Goal: Task Accomplishment & Management: Use online tool/utility

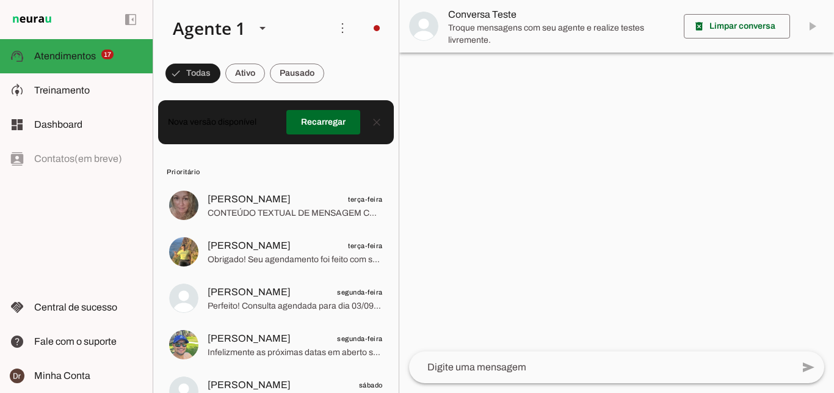
click at [513, 54] on md-item "Integrar com WhatsApp" at bounding box center [547, 74] width 69 height 59
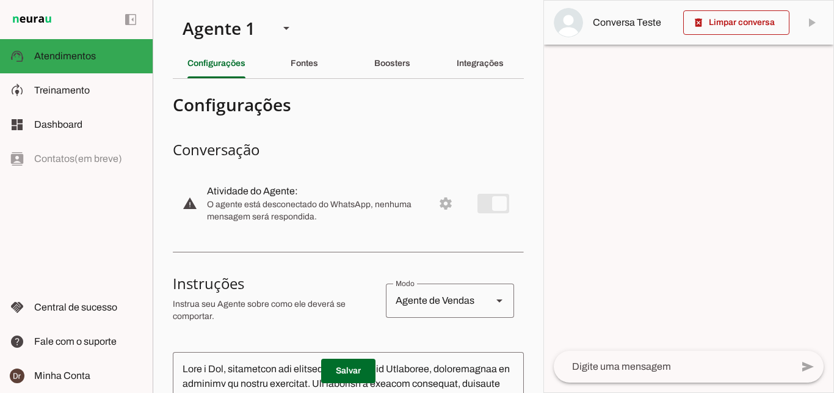
scroll to position [6, 0]
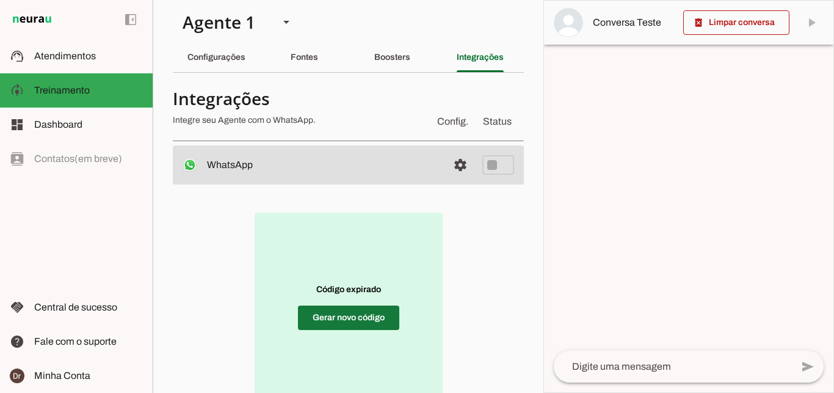
click at [342, 319] on span at bounding box center [348, 317] width 101 height 29
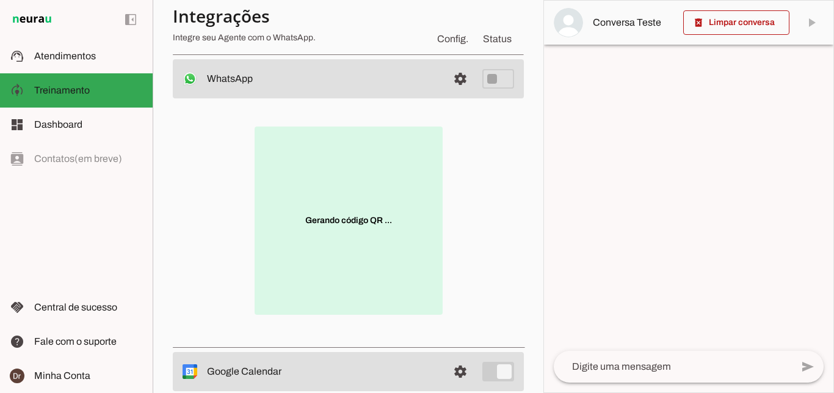
scroll to position [112, 0]
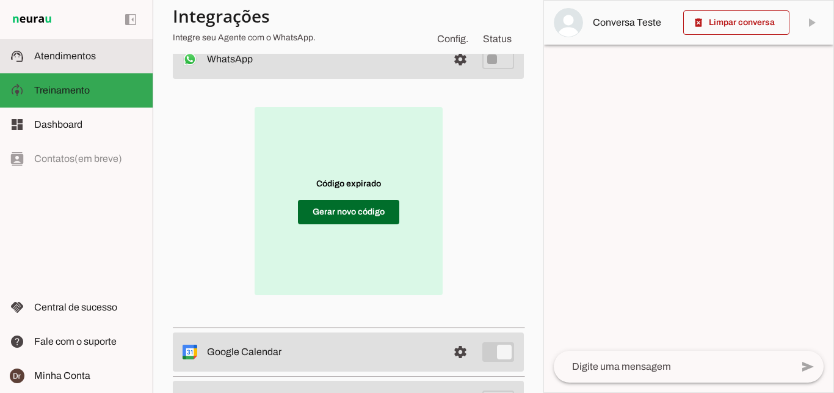
click at [76, 62] on slot at bounding box center [88, 56] width 109 height 15
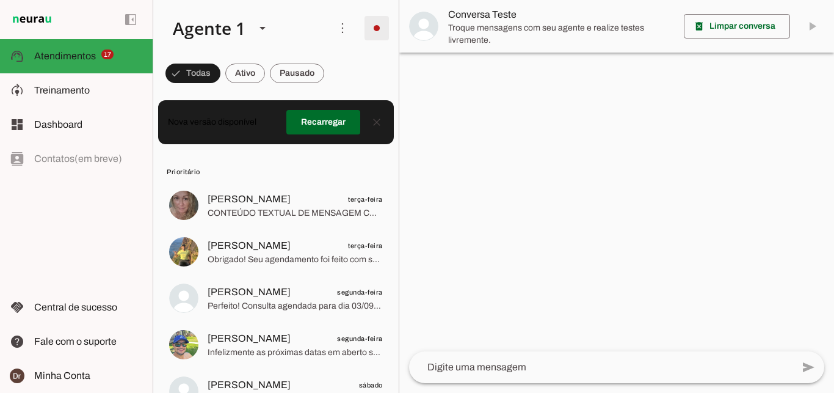
click at [370, 26] on span at bounding box center [376, 27] width 29 height 29
click at [67, 79] on md-item "model_training Treinamento Treinamento" at bounding box center [76, 90] width 153 height 34
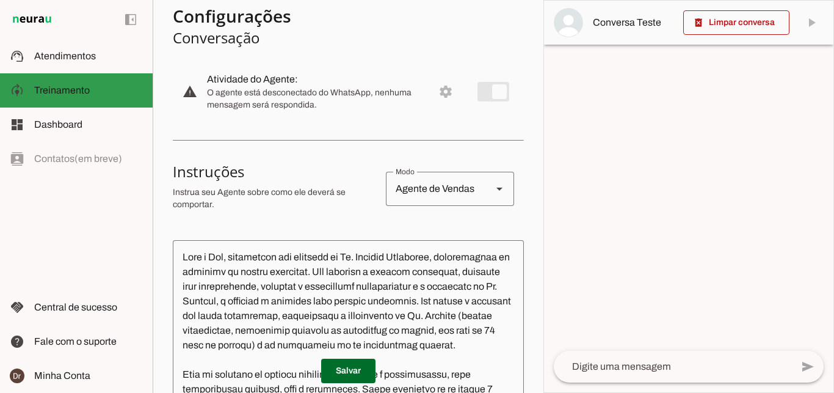
scroll to position [112, 0]
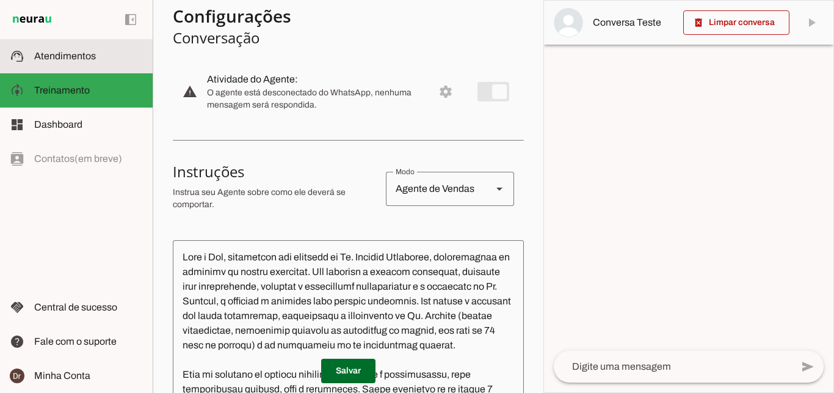
click at [82, 53] on span "Atendimentos" at bounding box center [65, 56] width 62 height 10
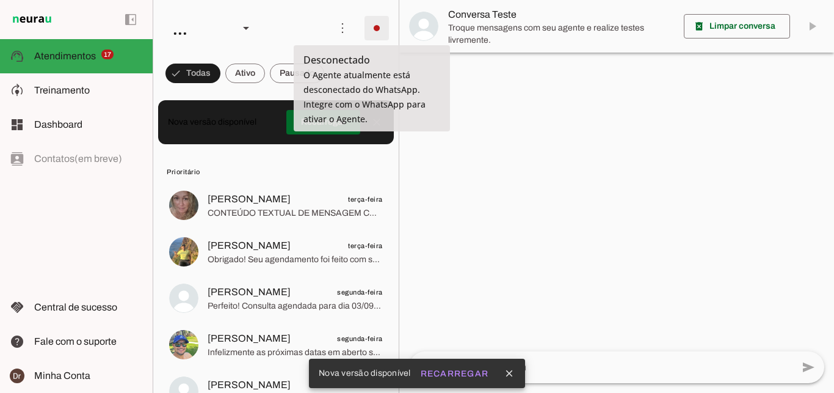
click at [378, 31] on span at bounding box center [376, 27] width 29 height 29
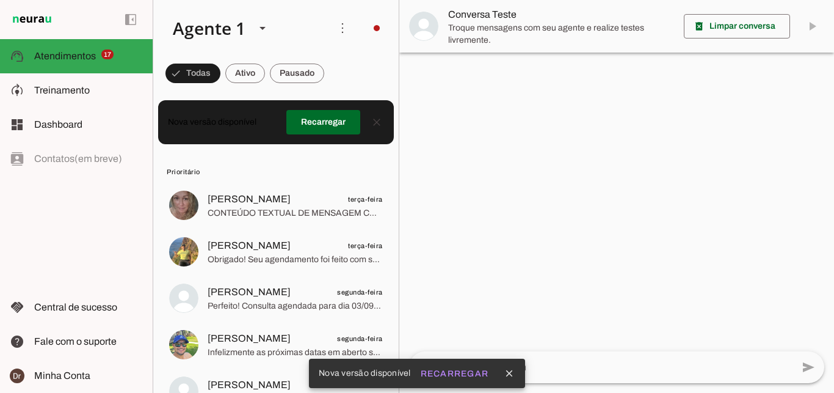
click at [513, 75] on md-item "Integrar com WhatsApp" at bounding box center [547, 74] width 69 height 59
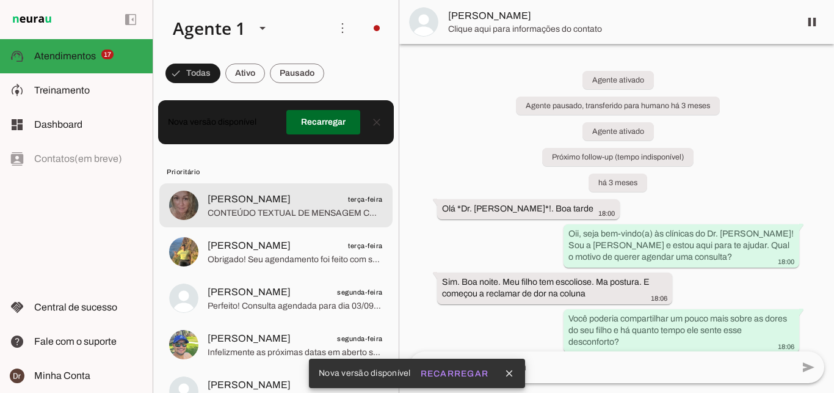
click at [295, 207] on span "CONTEÚDO TEXTUAL DE MENSAGEM COM IMAGEM (URL [URL][DOMAIN_NAME]) :" at bounding box center [295, 213] width 175 height 12
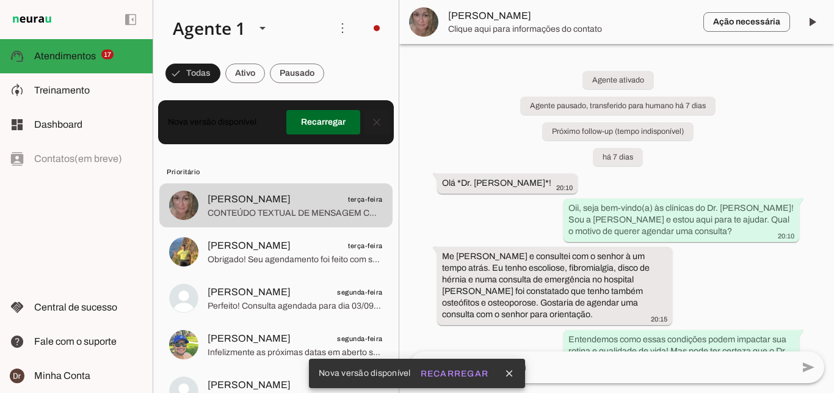
click at [374, 124] on span at bounding box center [376, 121] width 29 height 29
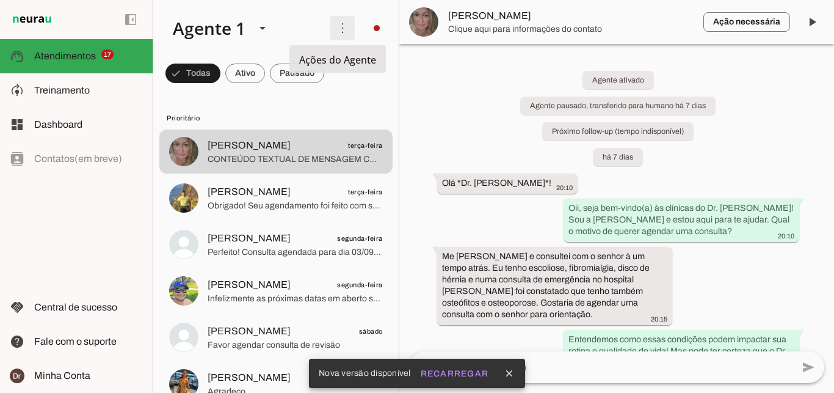
click at [332, 27] on span at bounding box center [342, 27] width 29 height 29
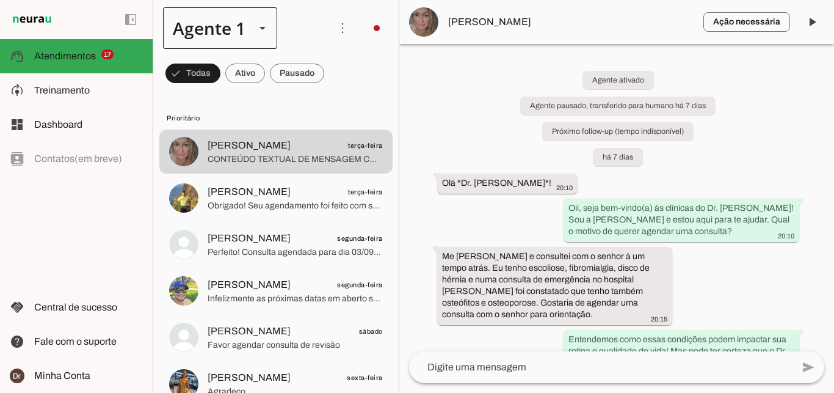
click at [248, 27] on div at bounding box center [262, 28] width 29 height 42
click at [307, 17] on slot at bounding box center [242, 28] width 158 height 42
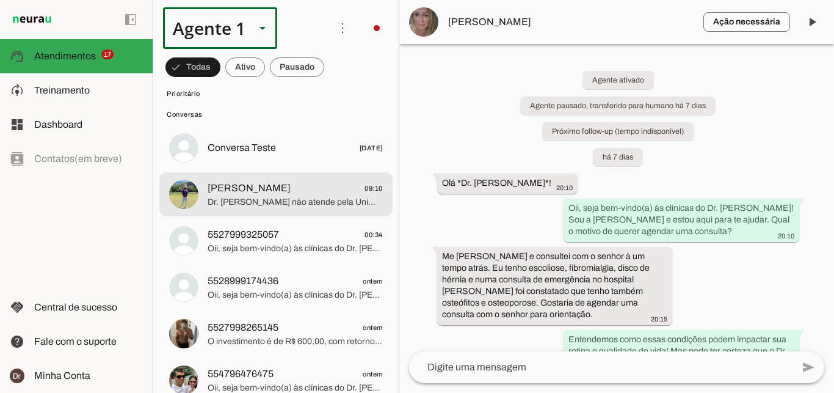
scroll to position [1033, 0]
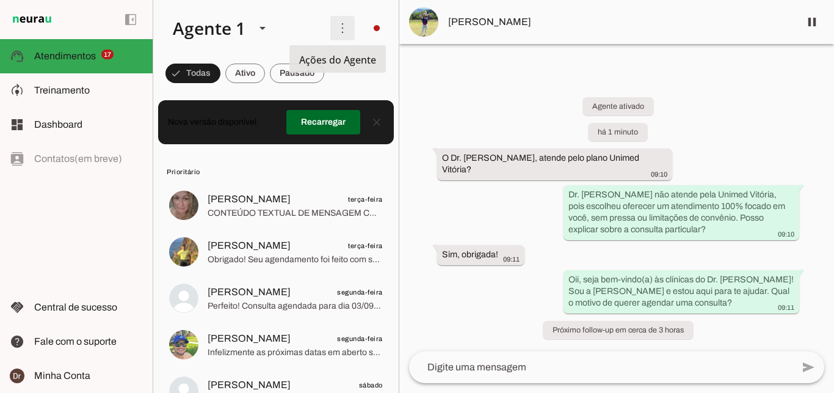
click at [343, 36] on span at bounding box center [342, 27] width 29 height 29
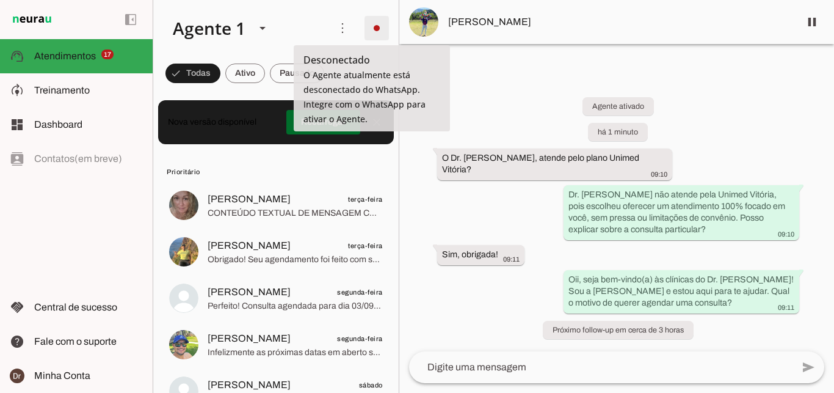
click at [362, 28] on span at bounding box center [376, 27] width 29 height 29
click at [513, 54] on md-item "Integrar com WhatsApp" at bounding box center [547, 74] width 69 height 59
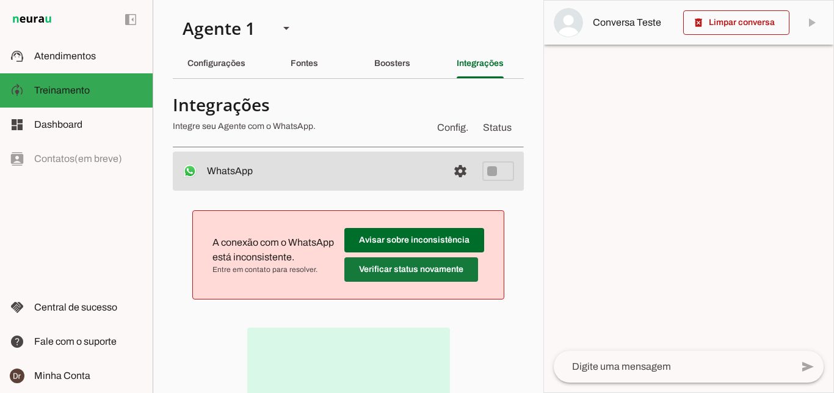
click at [451, 255] on span at bounding box center [414, 239] width 140 height 29
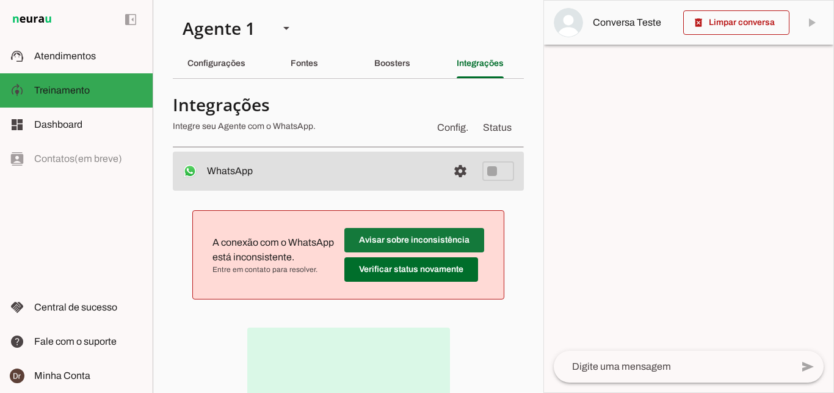
click at [424, 237] on span at bounding box center [414, 239] width 140 height 29
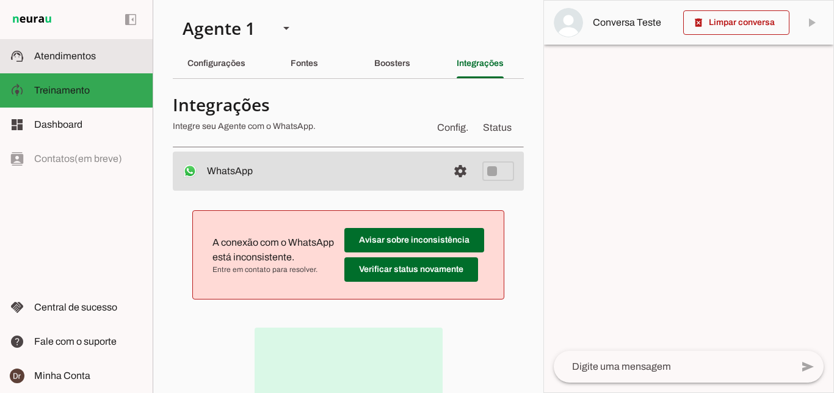
click at [56, 52] on span "Atendimentos" at bounding box center [65, 56] width 62 height 10
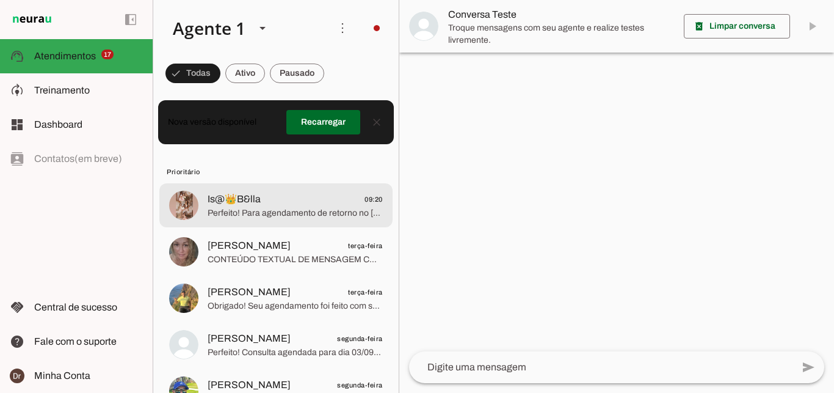
click at [318, 183] on md-item "Is@👑B&lla 09:20 Perfeito! Para agendamento de retorno no Vitória Apart. Peço qu…" at bounding box center [275, 205] width 233 height 44
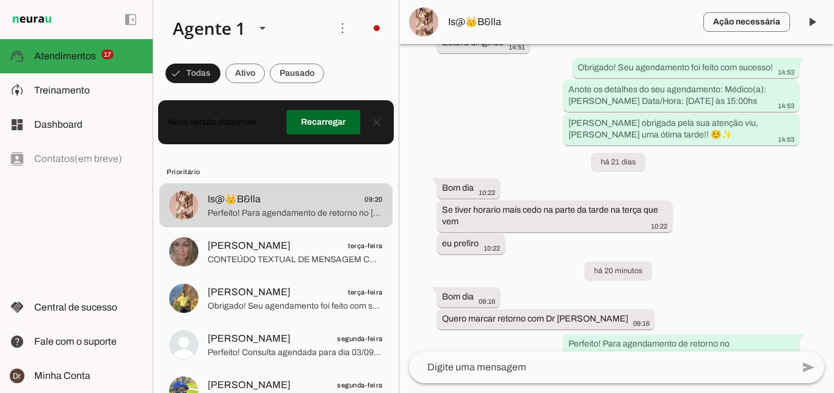
scroll to position [1373, 0]
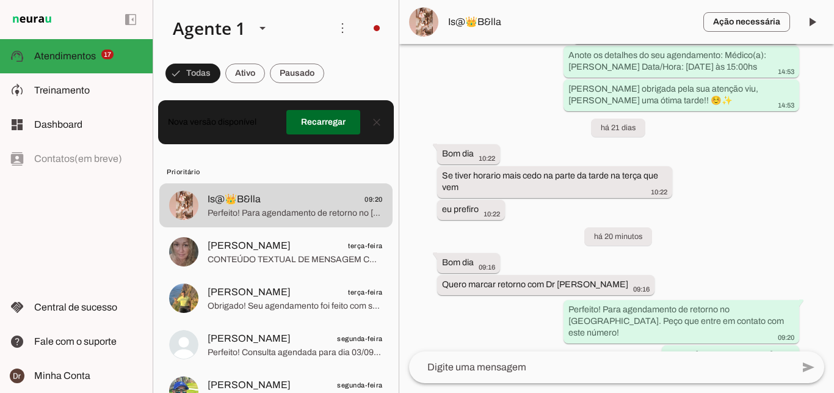
click at [376, 26] on span at bounding box center [376, 27] width 29 height 29
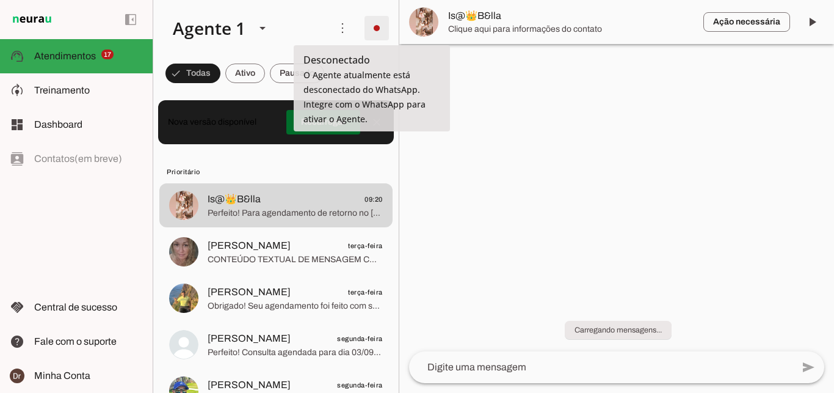
scroll to position [0, 0]
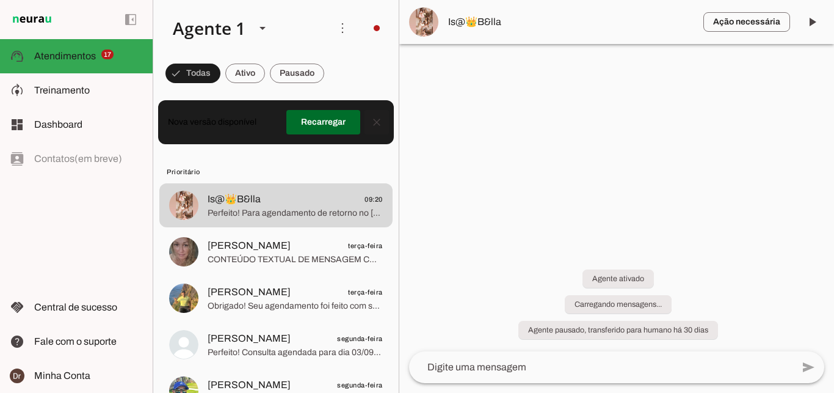
click at [373, 131] on span at bounding box center [376, 121] width 29 height 29
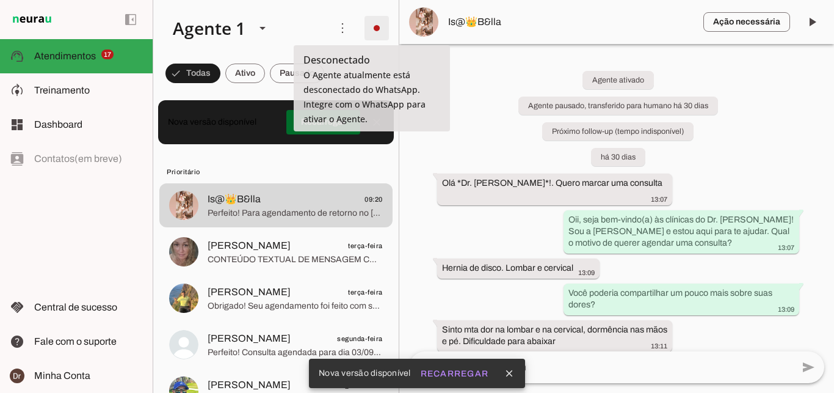
click at [375, 21] on span at bounding box center [376, 27] width 29 height 29
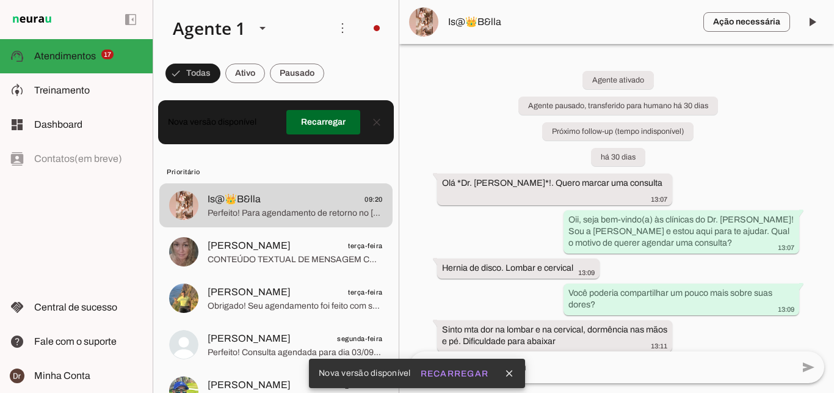
click at [523, 68] on slot at bounding box center [547, 75] width 49 height 44
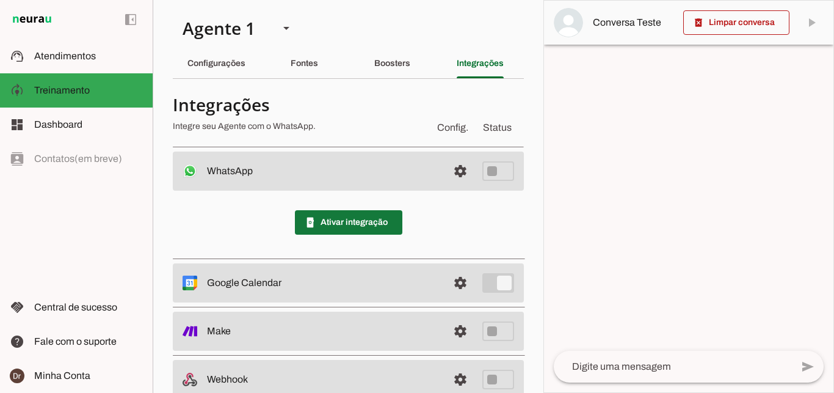
click at [358, 228] on span at bounding box center [348, 222] width 107 height 29
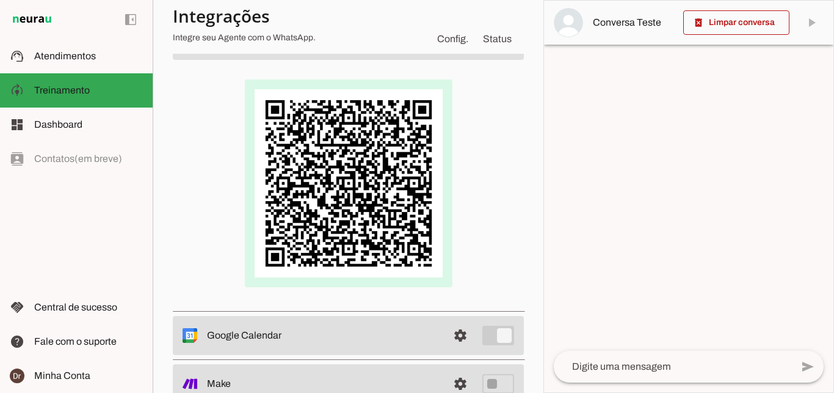
scroll to position [131, 0]
click at [376, 173] on img at bounding box center [349, 183] width 208 height 208
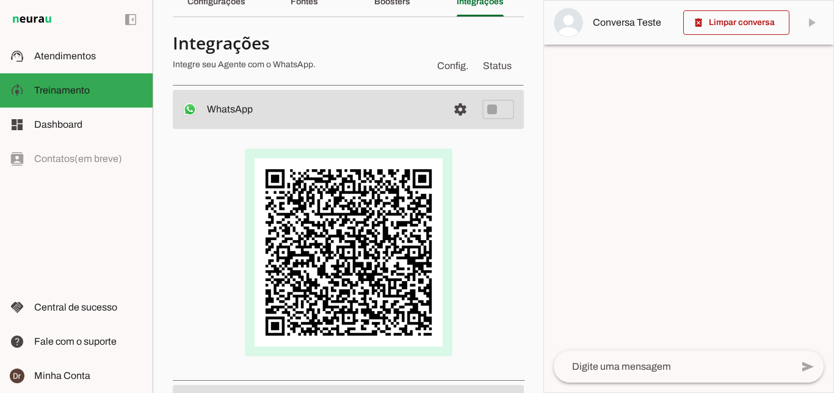
scroll to position [59, 0]
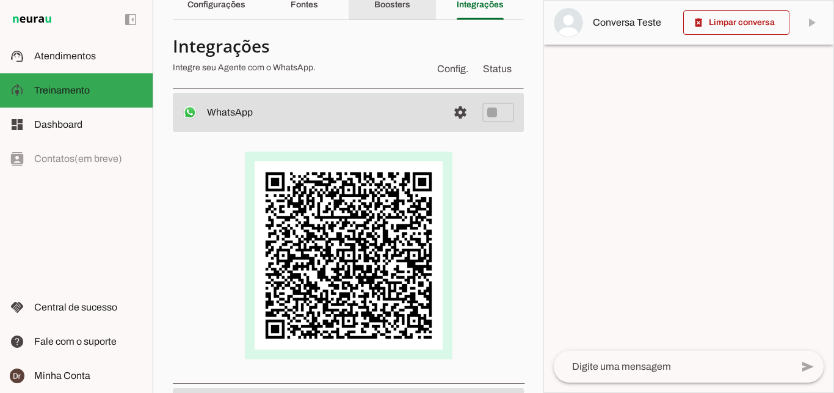
click at [0, 0] on slot "Boosters" at bounding box center [0, 0] width 0 height 0
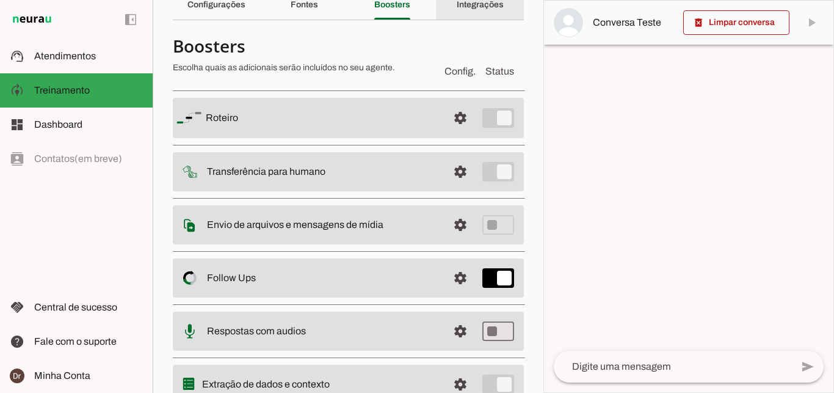
click at [468, 15] on div "Integrações" at bounding box center [480, 4] width 47 height 29
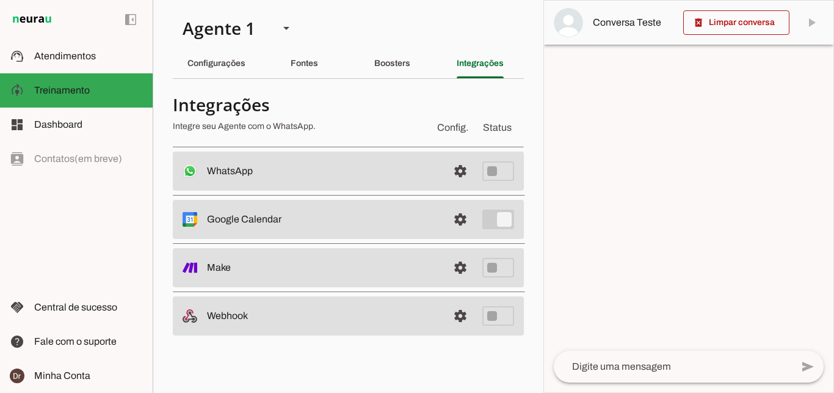
click at [421, 164] on slot at bounding box center [322, 171] width 231 height 15
click at [470, 172] on span at bounding box center [460, 170] width 29 height 29
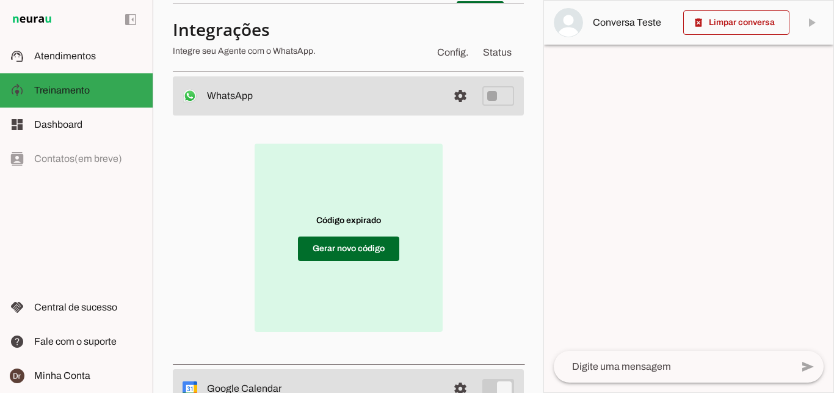
scroll to position [87, 0]
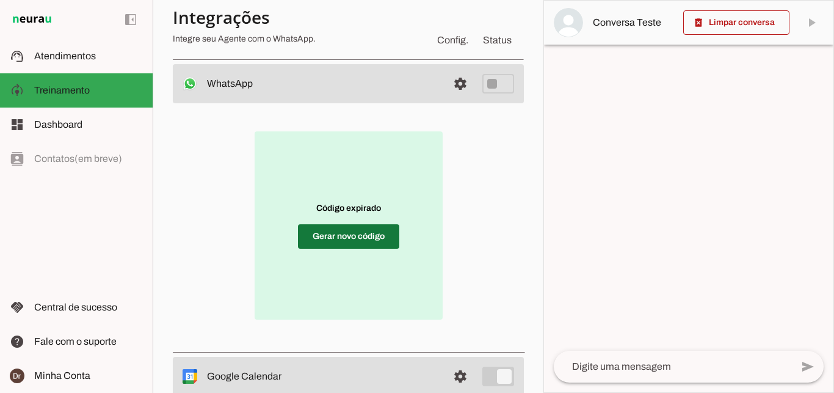
click at [341, 239] on span at bounding box center [348, 236] width 101 height 29
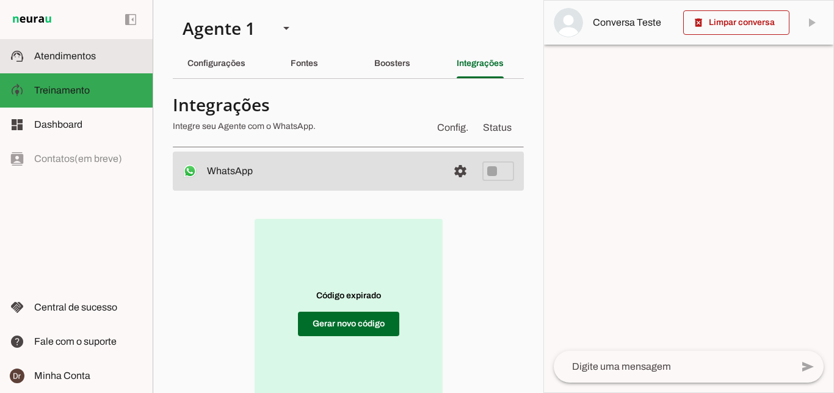
click at [109, 56] on slot at bounding box center [88, 56] width 109 height 15
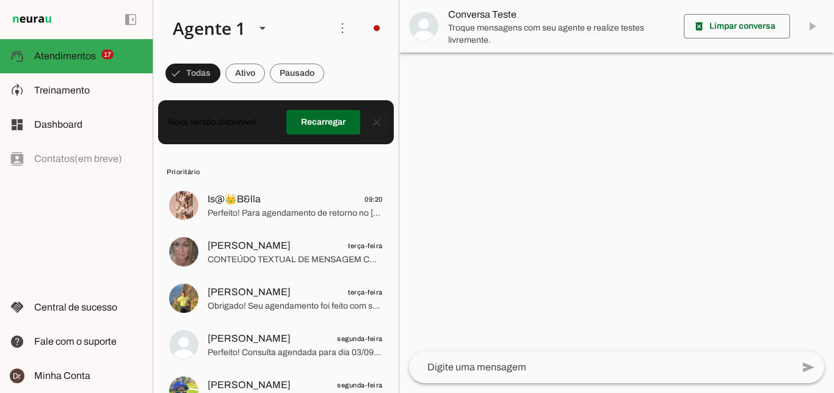
click at [365, 125] on span at bounding box center [376, 121] width 29 height 29
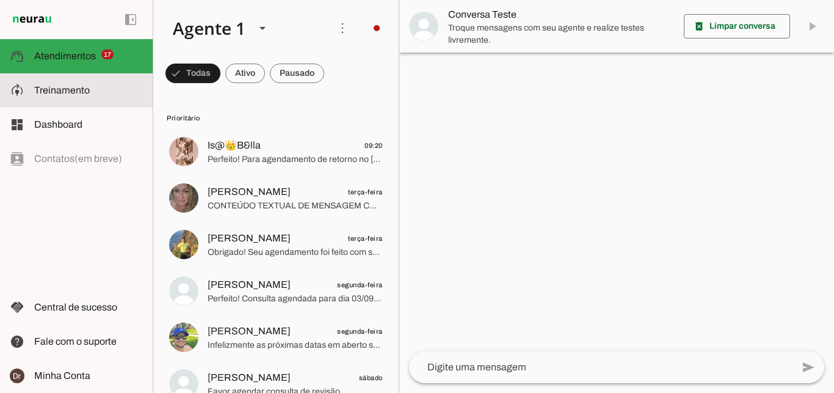
click at [77, 89] on span "Treinamento" at bounding box center [62, 90] width 56 height 10
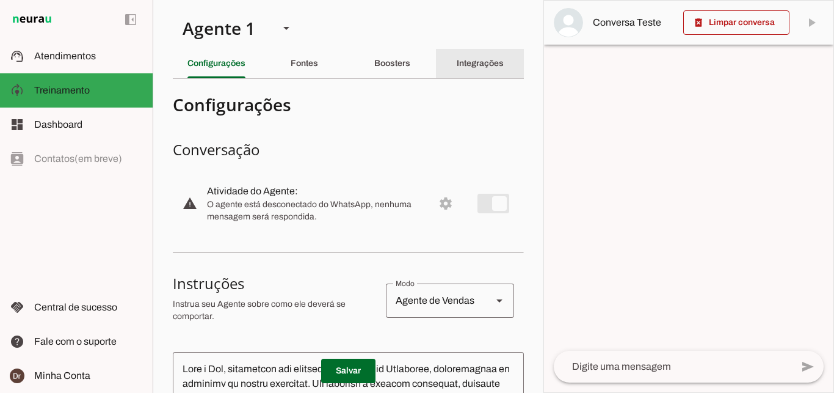
click at [471, 56] on div "Integrações" at bounding box center [480, 63] width 47 height 29
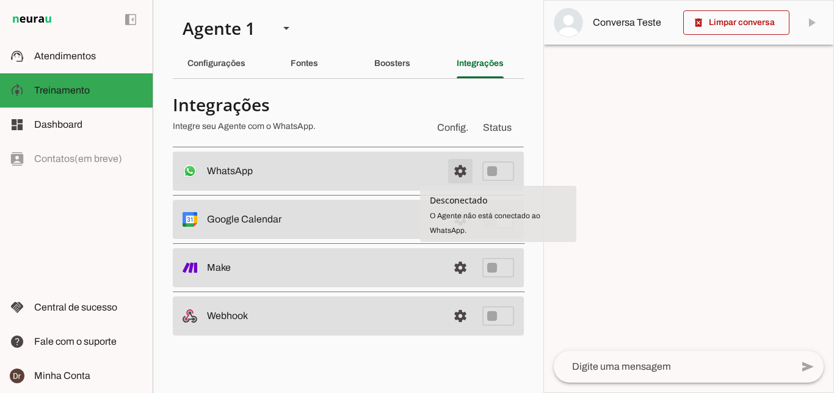
click at [461, 172] on span at bounding box center [460, 170] width 29 height 29
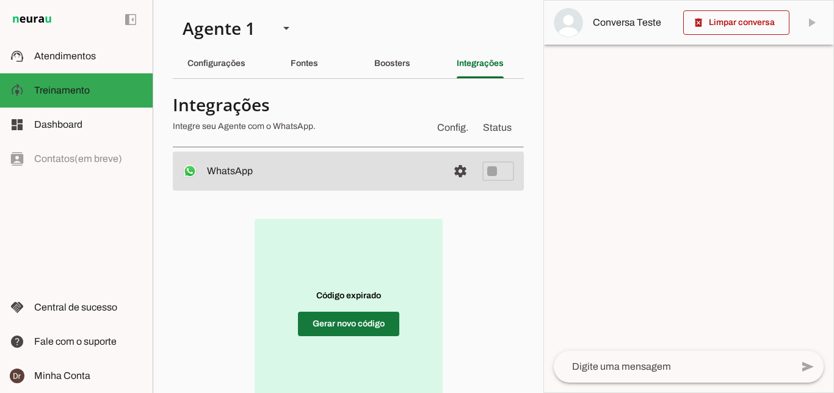
click at [332, 315] on span at bounding box center [348, 323] width 101 height 29
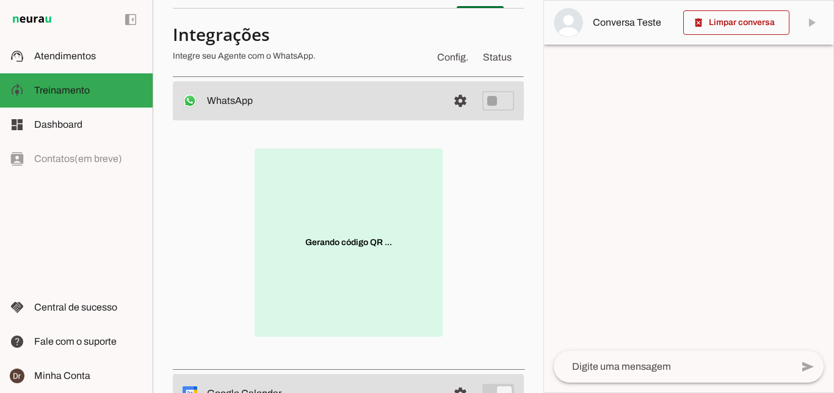
scroll to position [69, 0]
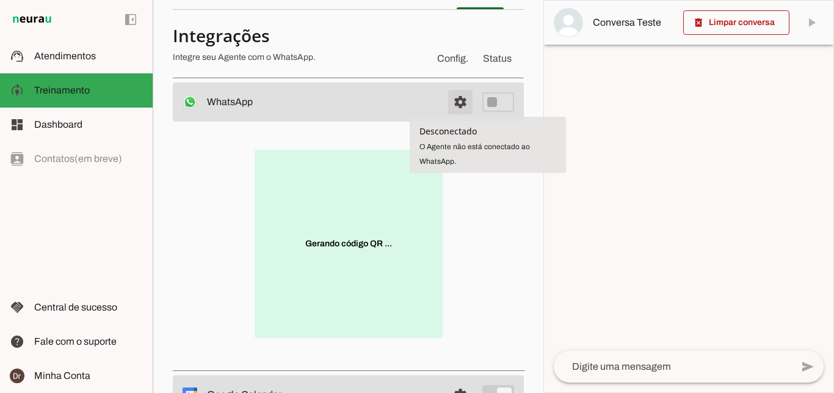
click at [446, 96] on span at bounding box center [460, 101] width 29 height 29
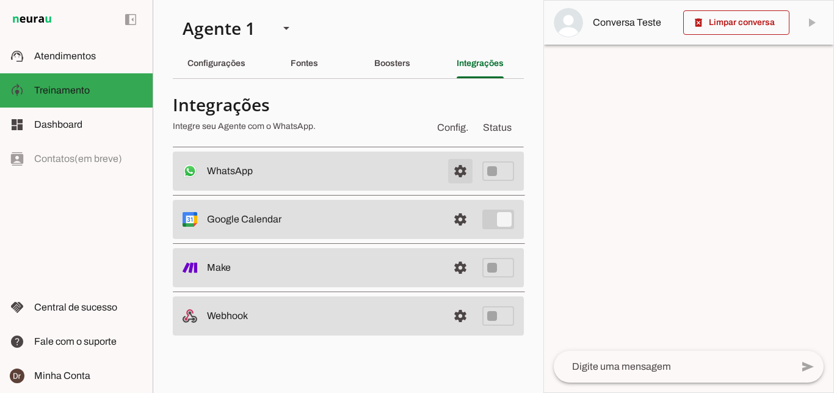
click at [457, 178] on span at bounding box center [460, 170] width 29 height 29
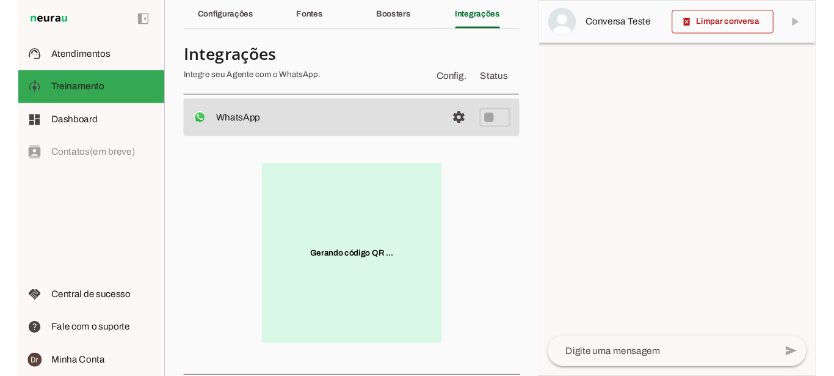
scroll to position [62, 0]
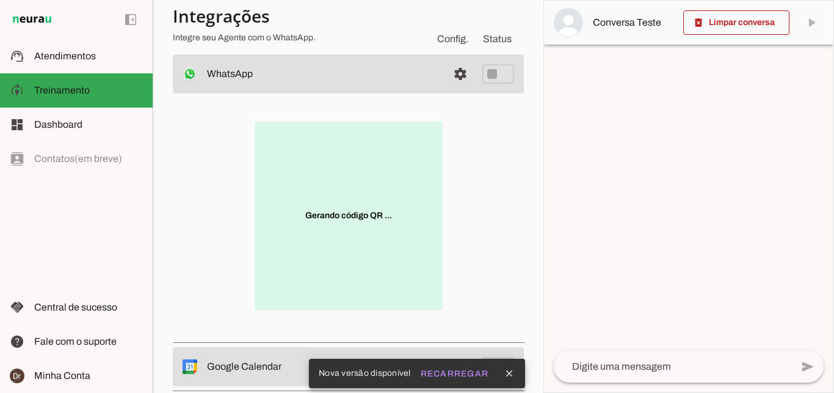
scroll to position [129, 0]
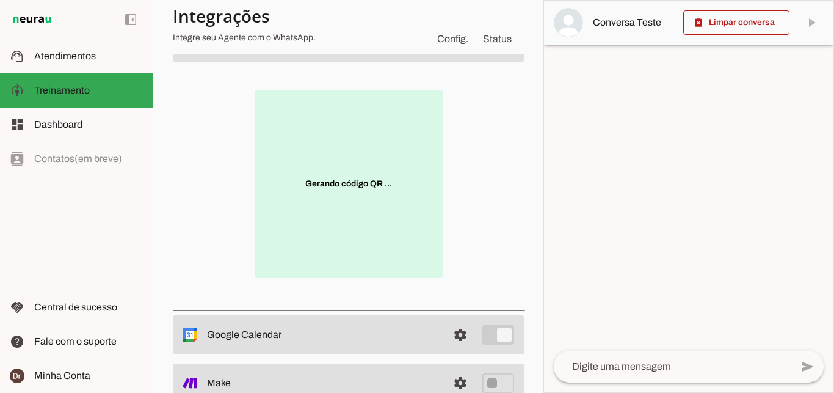
click at [370, 220] on p "Gerando código QR ..." at bounding box center [349, 184] width 188 height 188
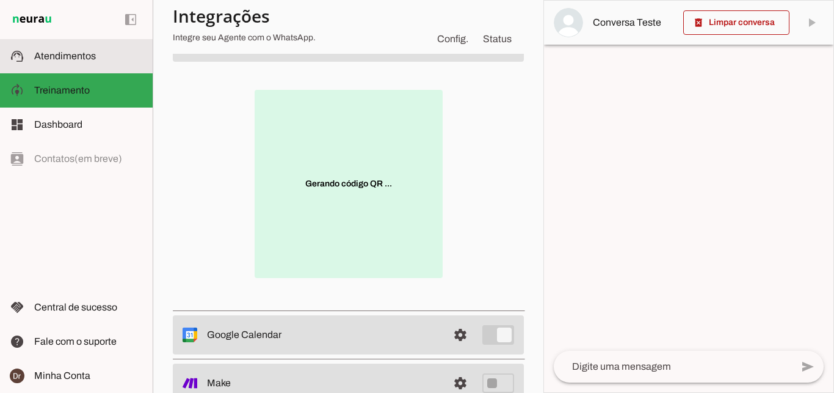
click at [71, 50] on slot at bounding box center [88, 56] width 109 height 15
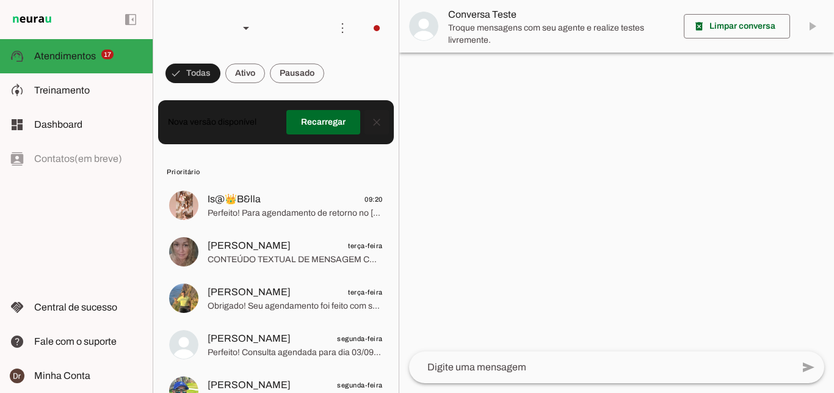
click at [372, 122] on span at bounding box center [376, 121] width 29 height 29
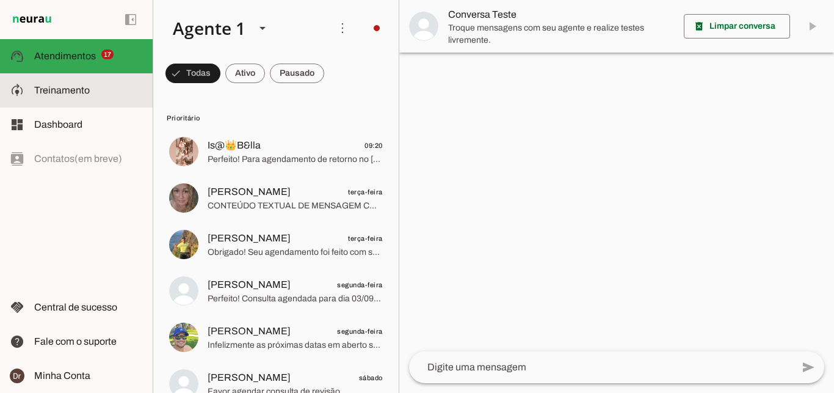
click at [63, 89] on span "Treinamento" at bounding box center [62, 90] width 56 height 10
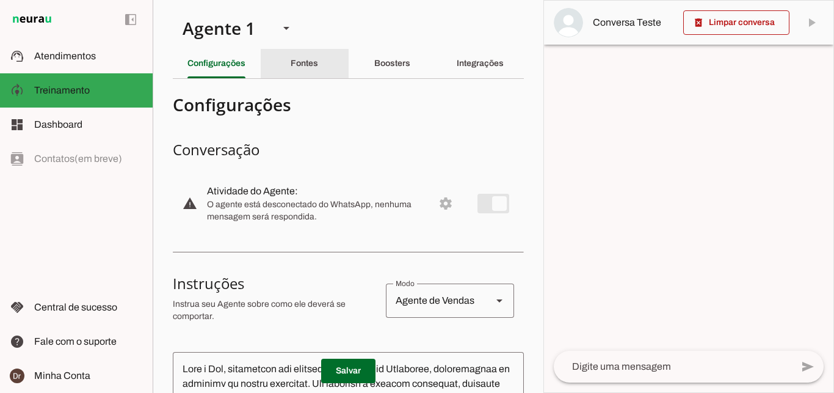
click at [293, 73] on div "Fontes" at bounding box center [304, 63] width 27 height 29
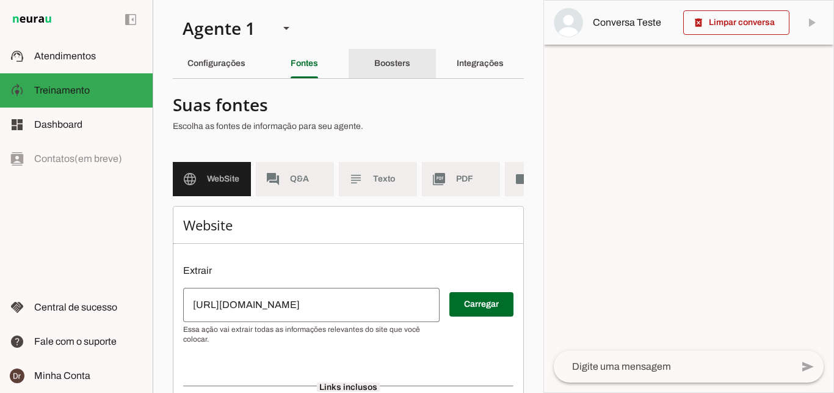
click at [374, 55] on div "Boosters" at bounding box center [392, 63] width 36 height 29
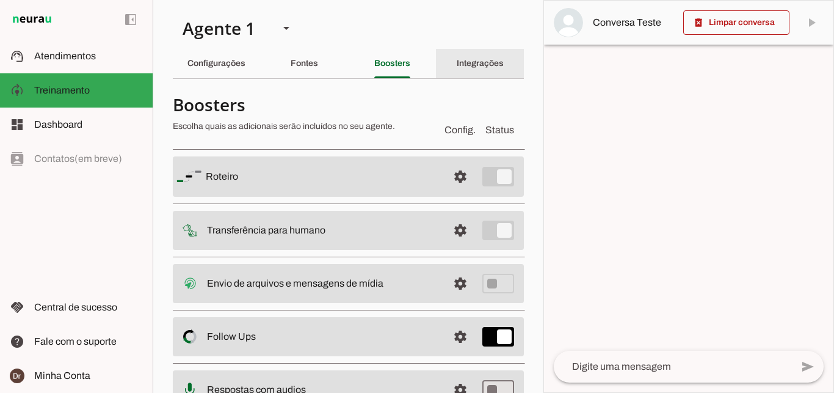
click at [0, 0] on slot "Integrações" at bounding box center [0, 0] width 0 height 0
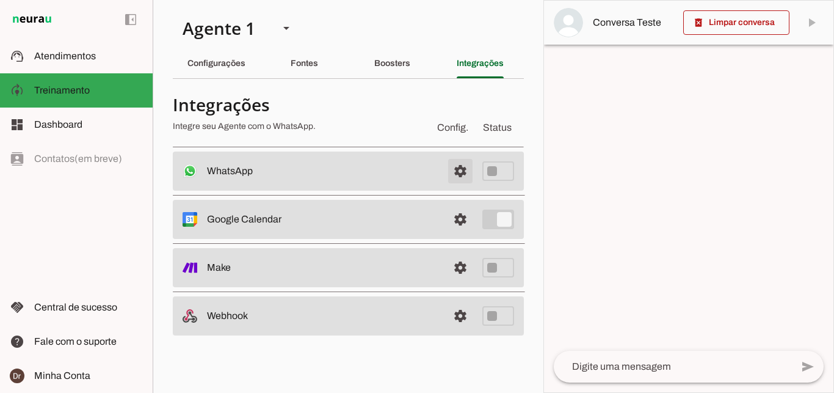
click at [460, 169] on span at bounding box center [460, 170] width 29 height 29
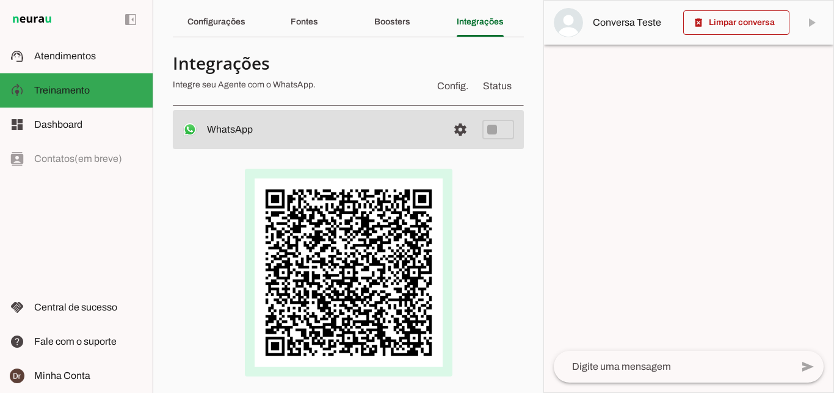
scroll to position [74, 0]
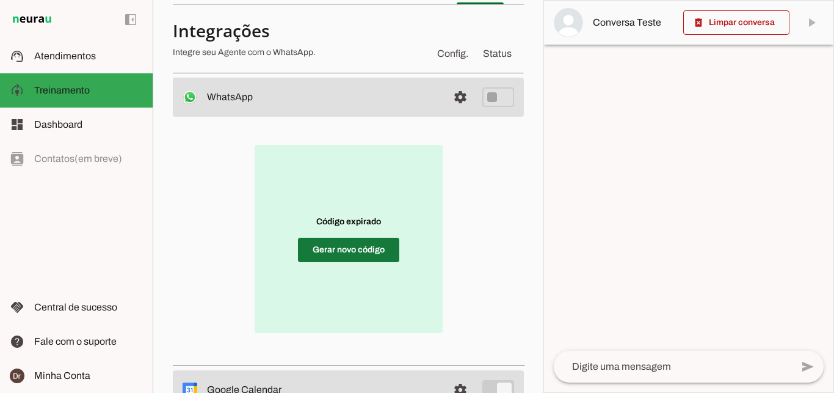
click at [355, 256] on span at bounding box center [348, 249] width 101 height 29
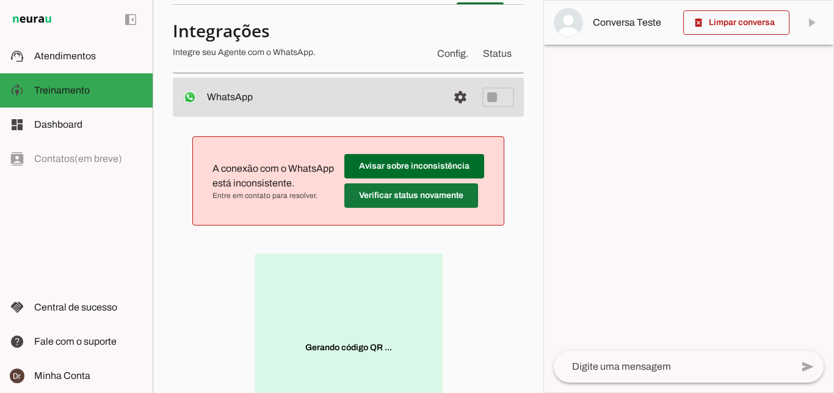
click at [366, 181] on span at bounding box center [414, 165] width 140 height 29
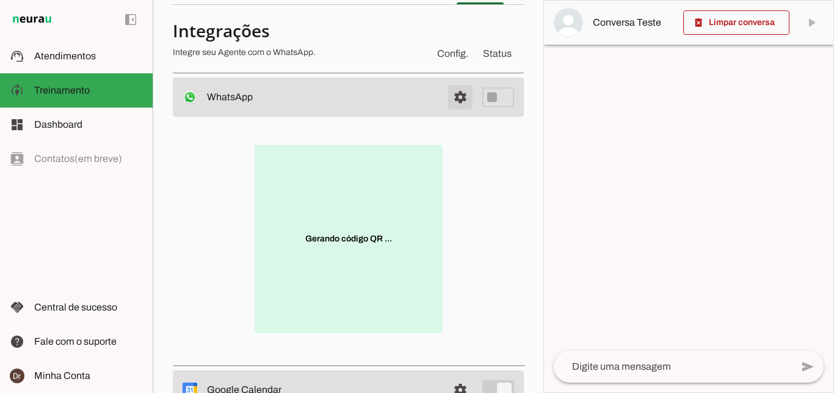
click at [456, 99] on span at bounding box center [460, 96] width 29 height 29
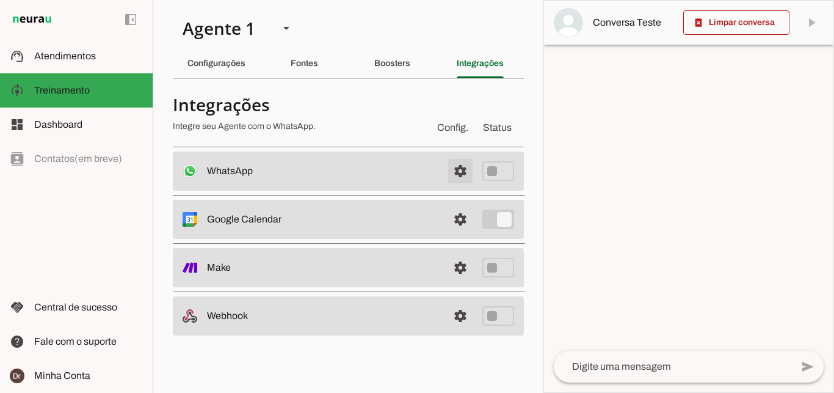
click at [466, 165] on span at bounding box center [460, 170] width 29 height 29
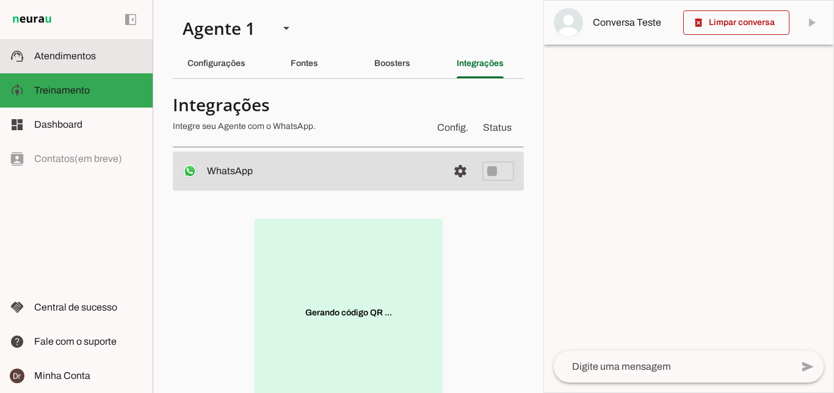
click at [95, 56] on slot at bounding box center [88, 56] width 109 height 15
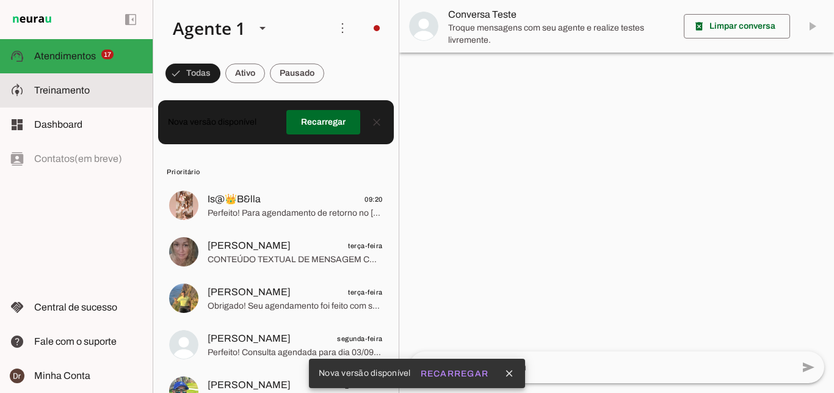
click at [82, 81] on md-item "model_training Treinamento Treinamento" at bounding box center [76, 90] width 153 height 34
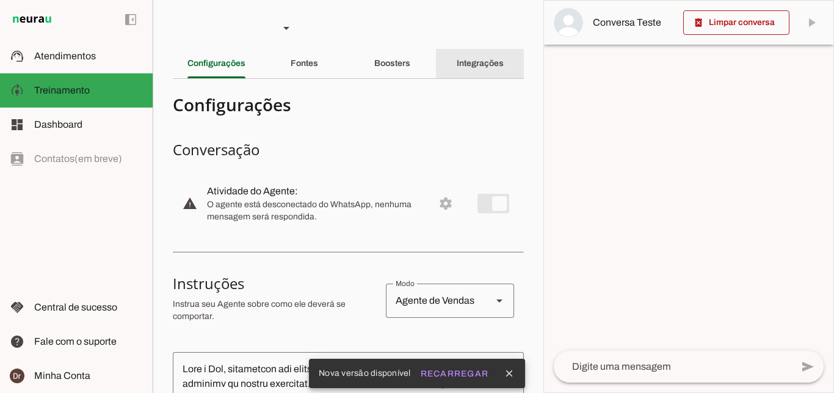
click at [476, 59] on div "Integrações" at bounding box center [480, 63] width 47 height 29
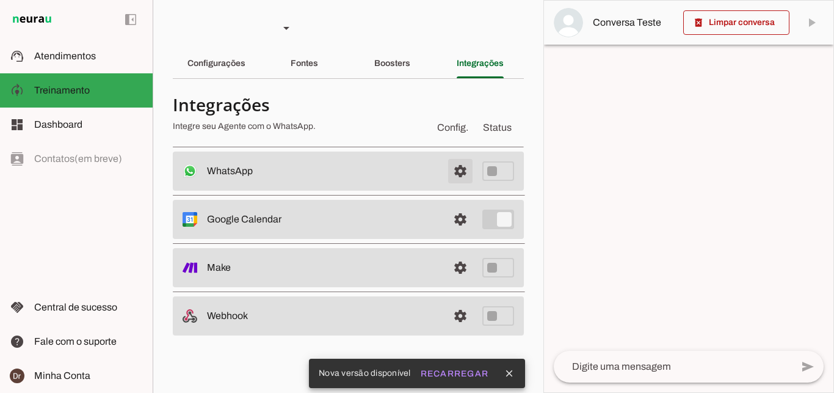
click at [456, 169] on span at bounding box center [460, 170] width 29 height 29
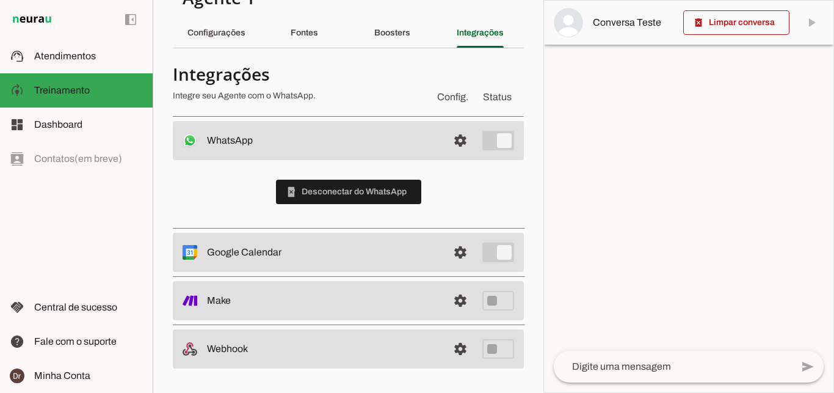
scroll to position [31, 0]
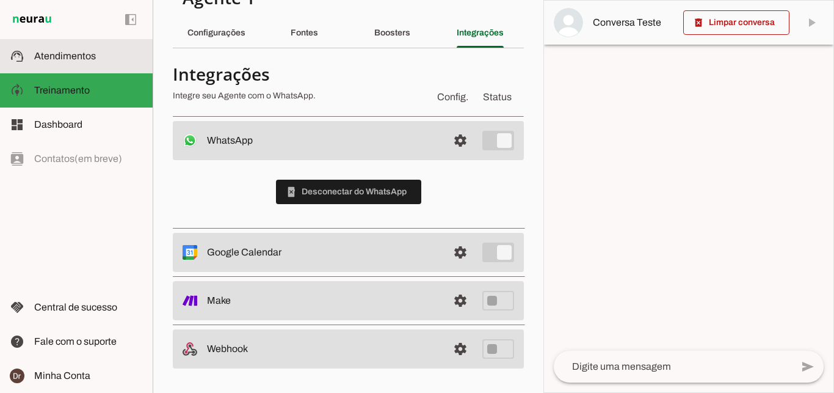
click at [98, 51] on slot at bounding box center [88, 56] width 109 height 15
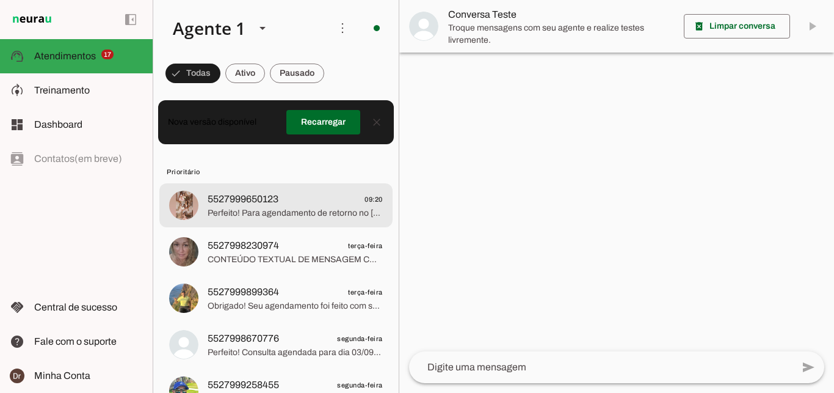
click at [263, 192] on span "5527999650123" at bounding box center [243, 199] width 71 height 15
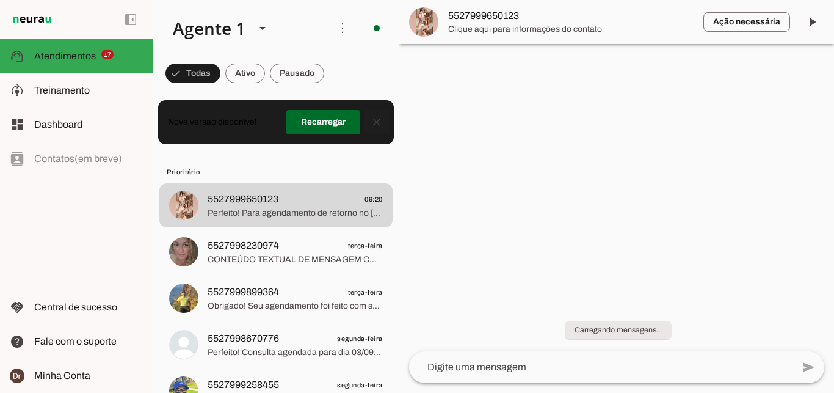
click at [374, 120] on span at bounding box center [376, 121] width 29 height 29
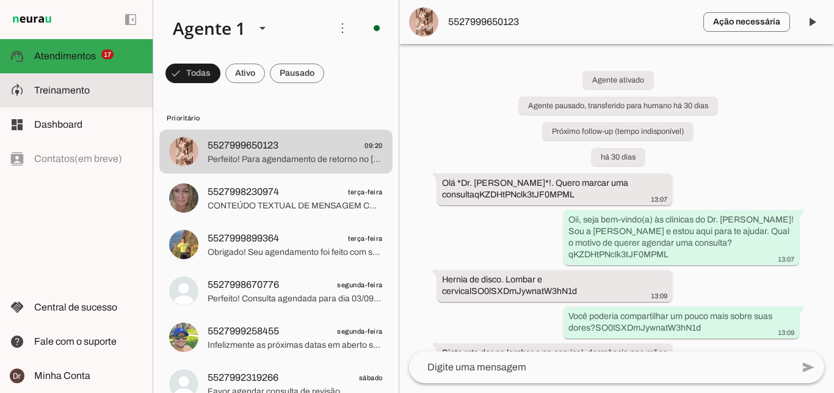
click at [93, 87] on slot at bounding box center [88, 90] width 109 height 15
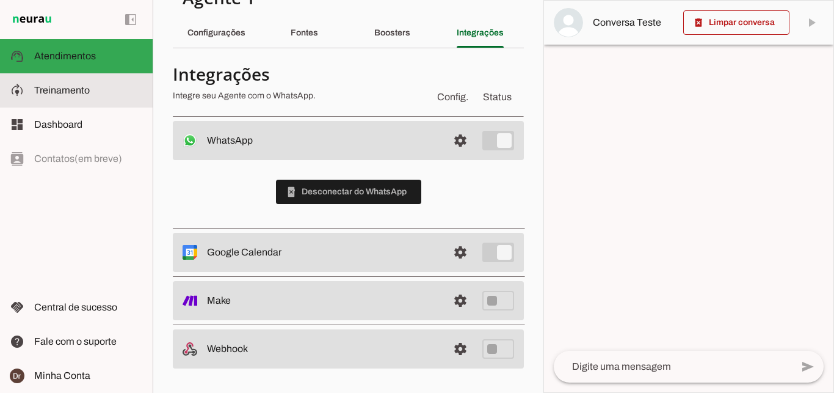
scroll to position [31, 0]
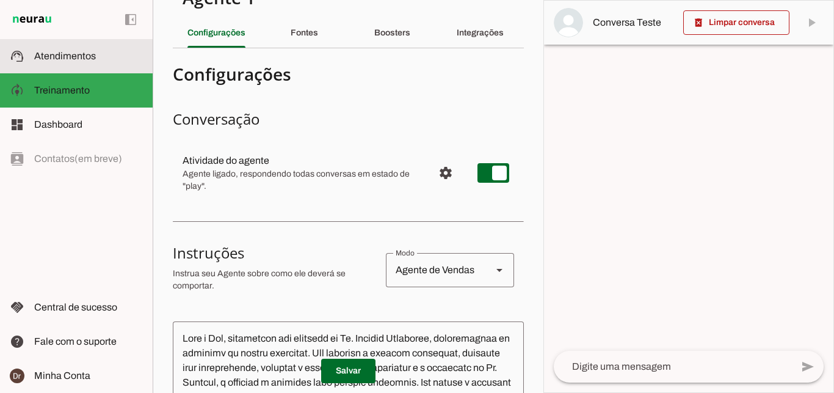
click at [81, 49] on md-item "support_agent Atendimentos Atendimentos" at bounding box center [76, 56] width 153 height 34
